Goal: Navigation & Orientation: Find specific page/section

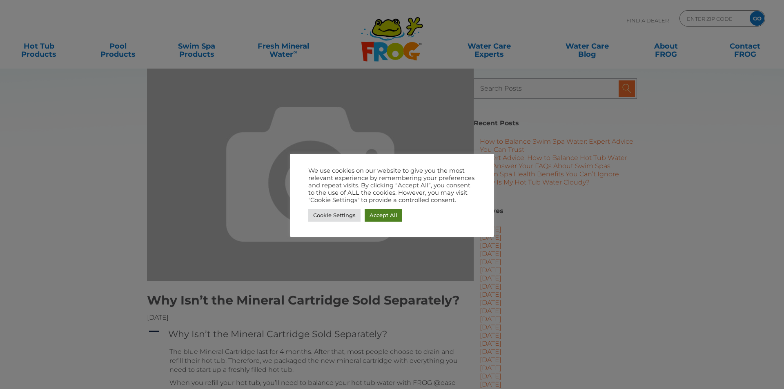
click at [389, 213] on link "Accept All" at bounding box center [383, 215] width 38 height 13
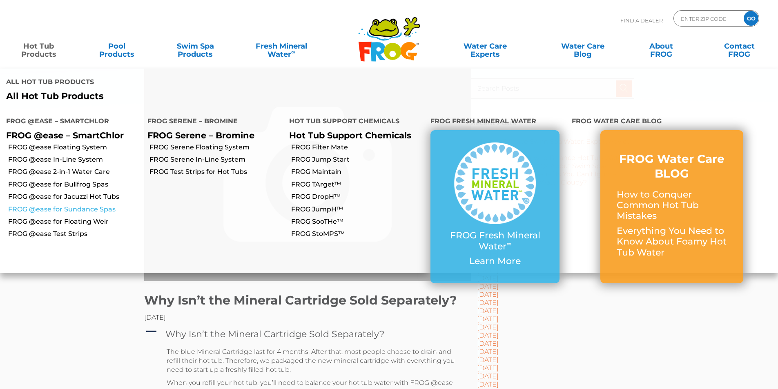
click at [111, 205] on link "FROG @ease for Sundance Spas" at bounding box center [74, 209] width 133 height 9
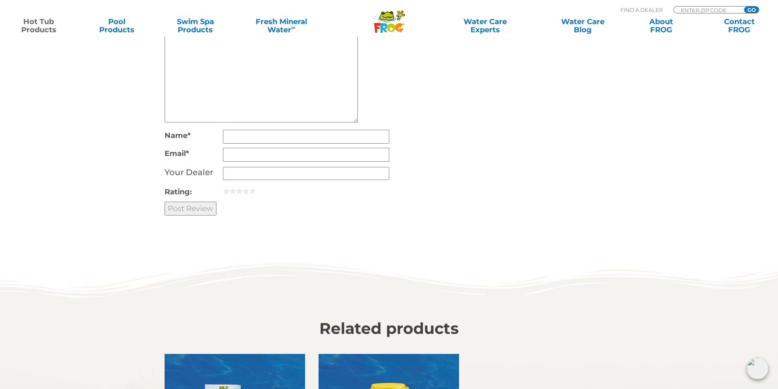
scroll to position [1971, 0]
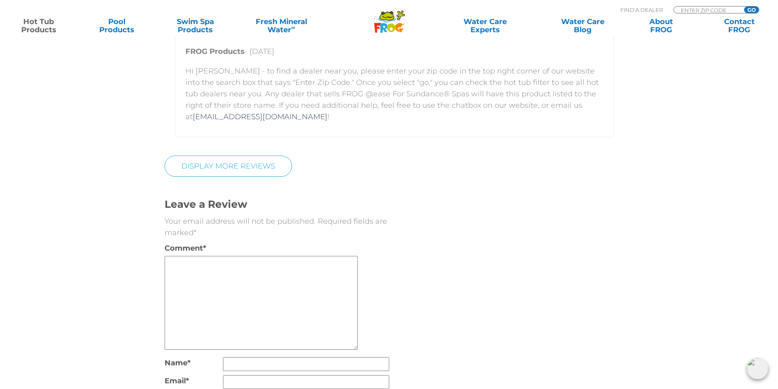
click at [710, 13] on div "MENU MENU Hot Tub Products All Hot Tub Products All Hot Tub Products FROG @ease…" at bounding box center [388, 18] width 761 height 15
click at [710, 11] on input "Zip Code Form" at bounding box center [707, 10] width 55 height 7
type input "16025"
click at [753, 11] on input "GO" at bounding box center [751, 10] width 15 height 7
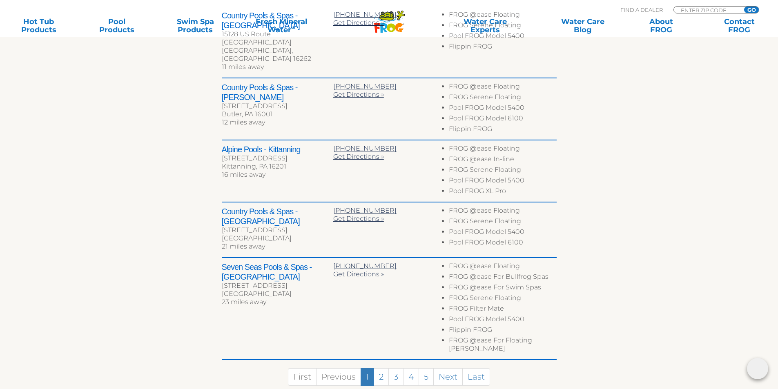
scroll to position [408, 0]
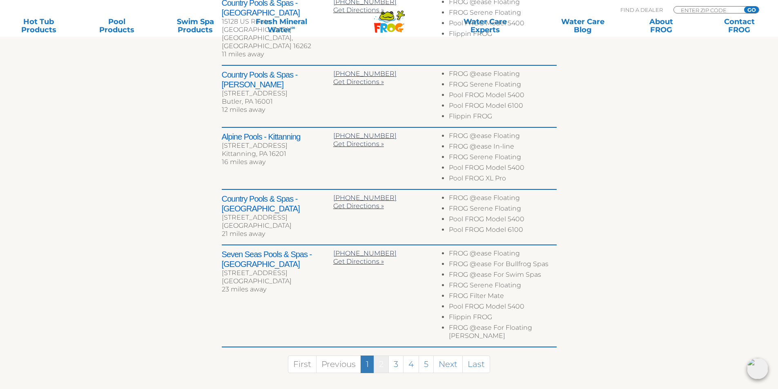
click at [375, 356] on link "2" at bounding box center [380, 365] width 15 height 18
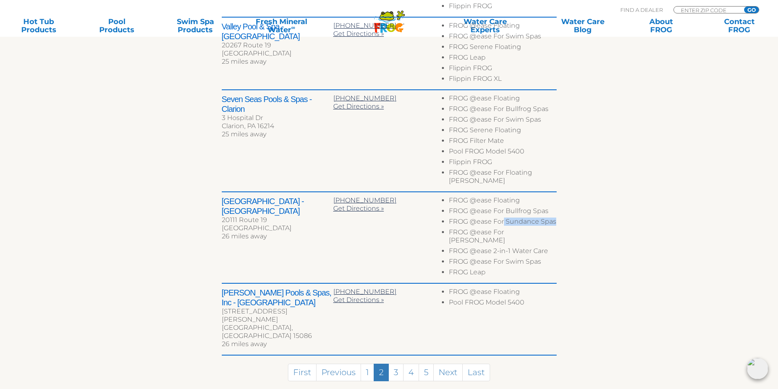
drag, startPoint x: 504, startPoint y: 213, endPoint x: 559, endPoint y: 218, distance: 55.7
click at [559, 218] on div "← Move left → Move right ↑ Move up ↓ Move down + Zoom in - Zoom out Home Jump l…" at bounding box center [389, 73] width 502 height 656
